Goal: Information Seeking & Learning: Compare options

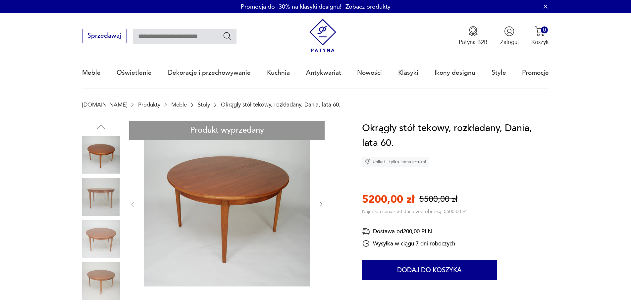
click at [198, 103] on link "Stoły" at bounding box center [204, 105] width 12 height 6
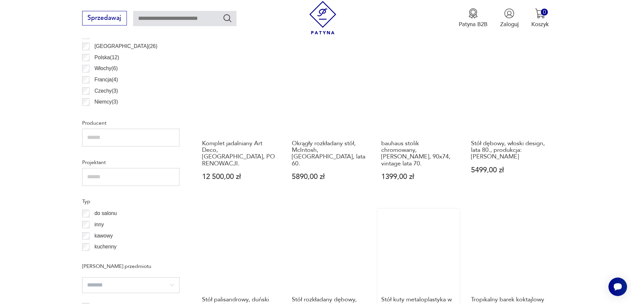
scroll to position [452, 0]
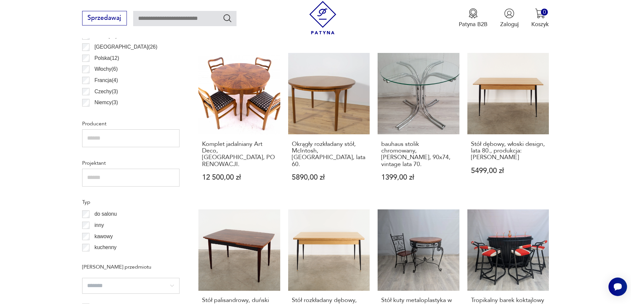
drag, startPoint x: 504, startPoint y: 82, endPoint x: 608, endPoint y: 100, distance: 105.9
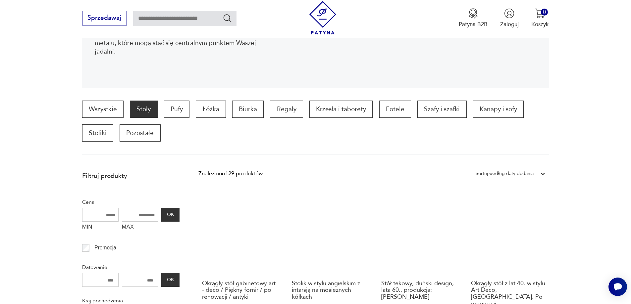
scroll to position [154, 0]
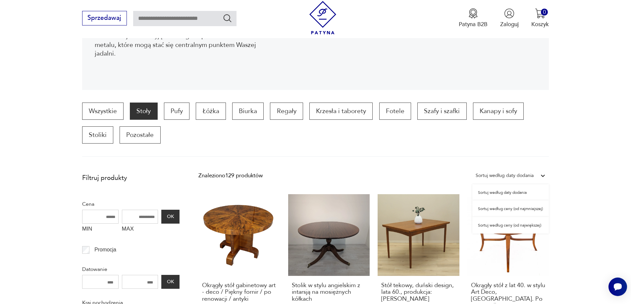
click at [538, 176] on div at bounding box center [543, 176] width 12 height 12
click at [523, 211] on div "Sortuj według ceny (od najmniejszej)" at bounding box center [510, 209] width 76 height 17
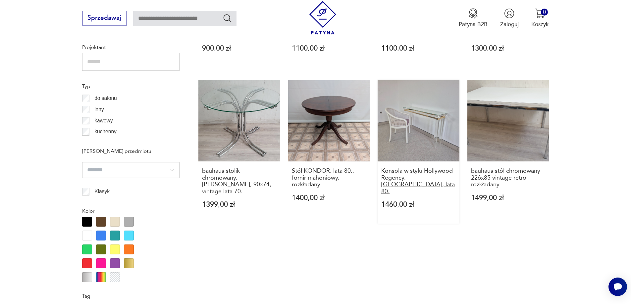
scroll to position [622, 0]
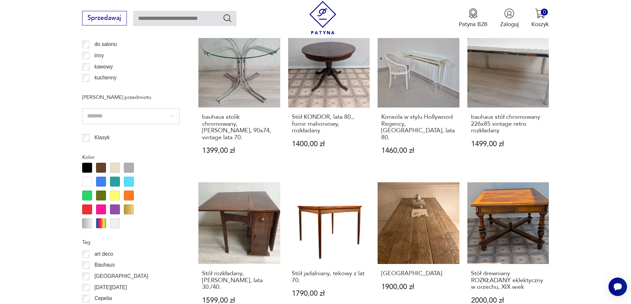
drag, startPoint x: 487, startPoint y: 85, endPoint x: 615, endPoint y: 97, distance: 128.7
click at [615, 97] on section "Filtruj produkty Cena MIN MAX OK Promocja Datowanie OK Kraj pochodzenia Dania (…" at bounding box center [315, 261] width 631 height 1118
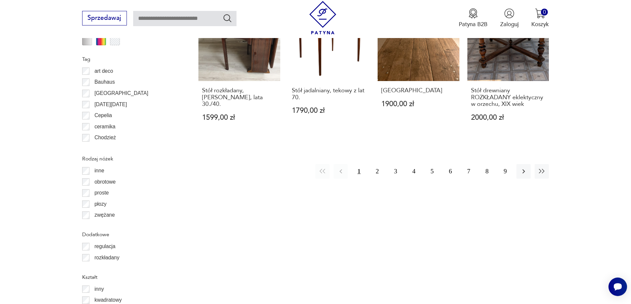
scroll to position [887, 0]
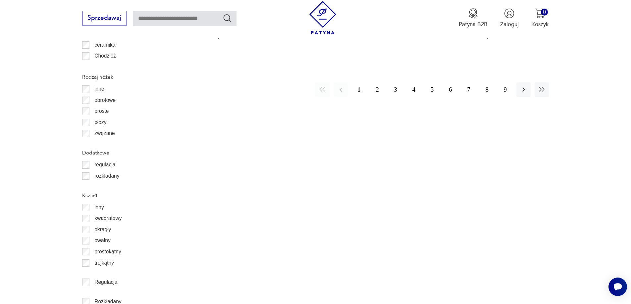
click at [380, 86] on button "2" at bounding box center [377, 89] width 14 height 14
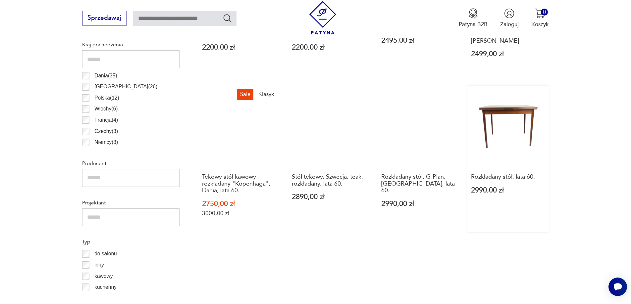
scroll to position [522, 0]
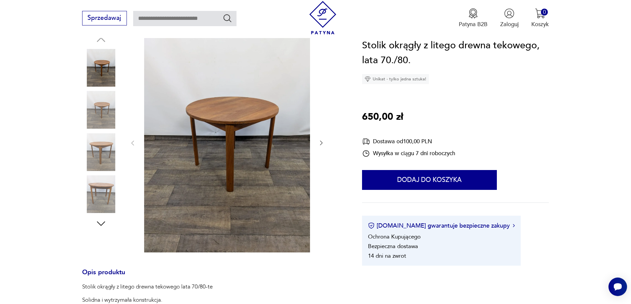
scroll to position [99, 0]
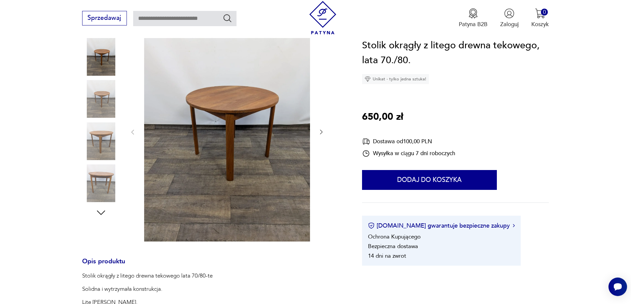
click at [93, 106] on img at bounding box center [101, 99] width 38 height 38
click at [104, 146] on img at bounding box center [101, 142] width 38 height 38
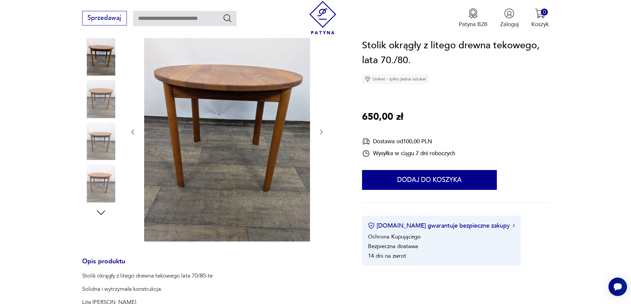
click at [106, 187] on img at bounding box center [101, 184] width 38 height 38
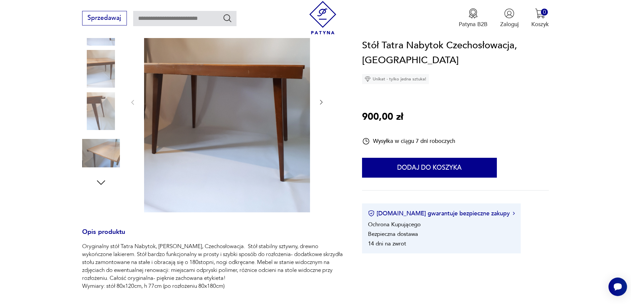
scroll to position [132, 0]
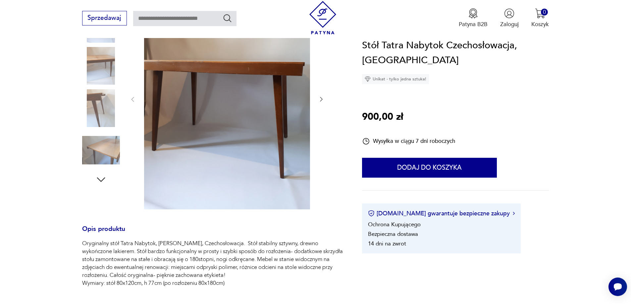
click at [97, 67] on img at bounding box center [101, 66] width 38 height 38
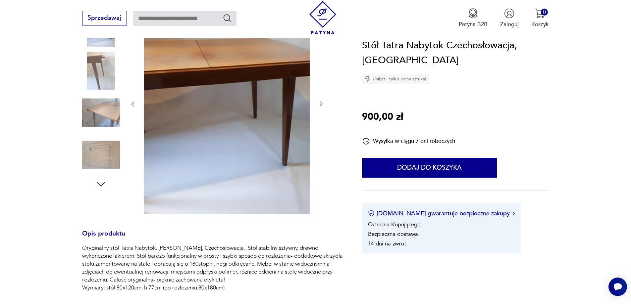
scroll to position [66, 0]
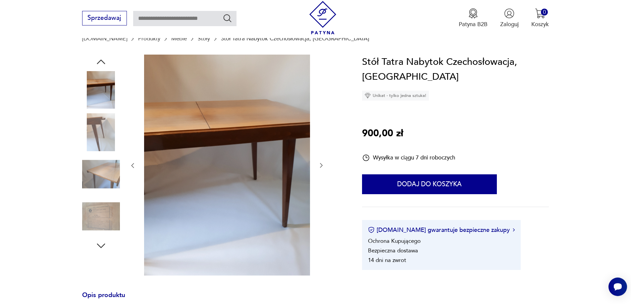
click at [104, 166] on img at bounding box center [101, 175] width 38 height 38
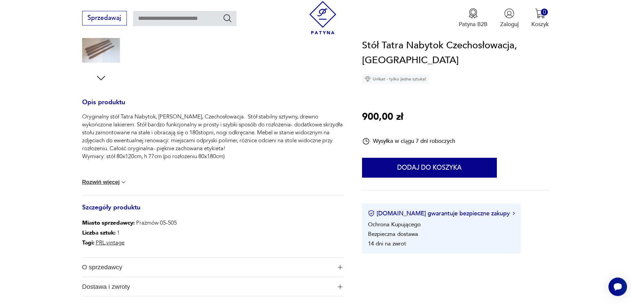
scroll to position [265, 0]
